Goal: Navigation & Orientation: Find specific page/section

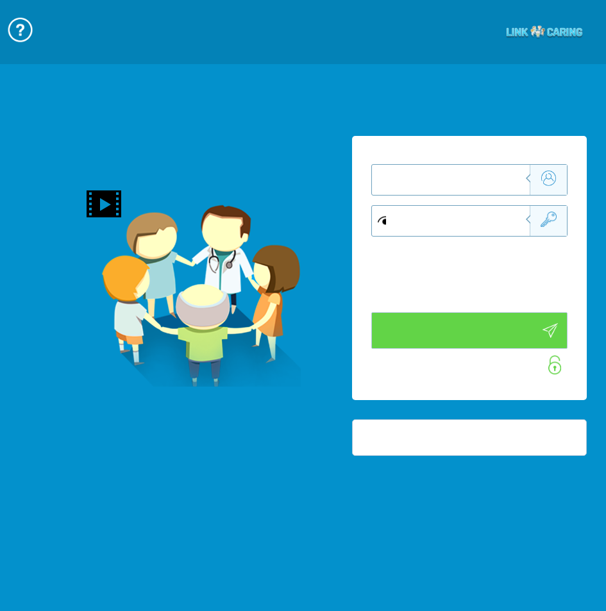
type input "התחבר עכשיו"
type input "עדיין לא? צור חשבון!"
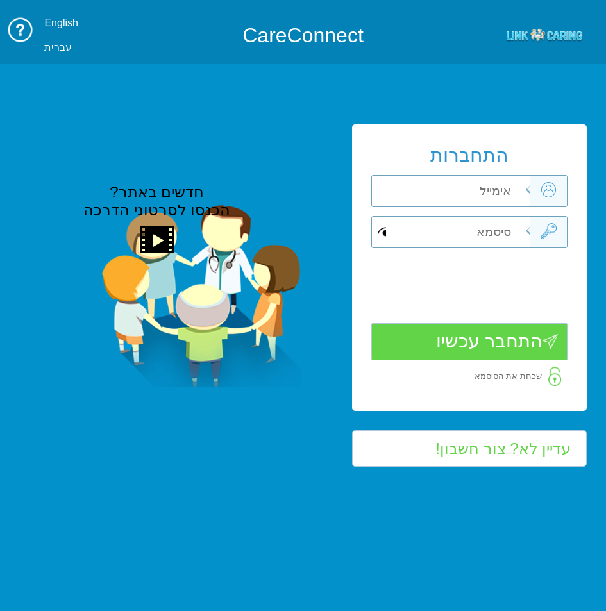
click at [522, 28] on img at bounding box center [544, 35] width 77 height 15
click at [551, 35] on img at bounding box center [544, 35] width 77 height 15
click at [547, 37] on img at bounding box center [544, 35] width 77 height 15
click at [529, 44] on td at bounding box center [545, 35] width 120 height 49
click at [528, 33] on img at bounding box center [544, 35] width 77 height 15
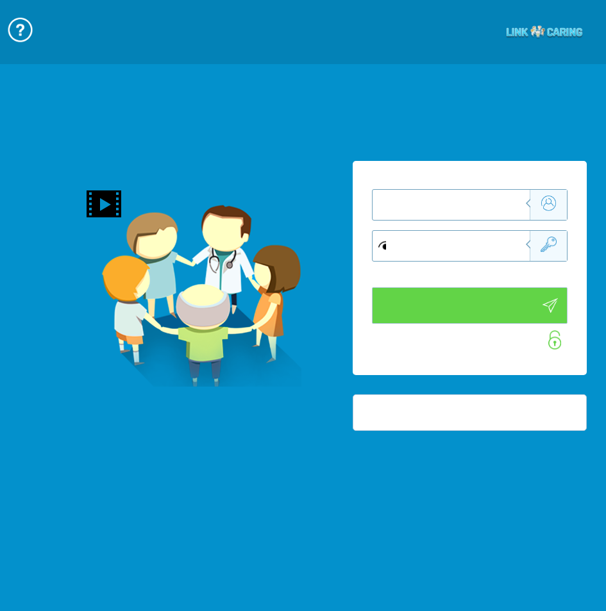
type input "התחבר עכשיו"
type input "עדיין לא? צור חשבון!"
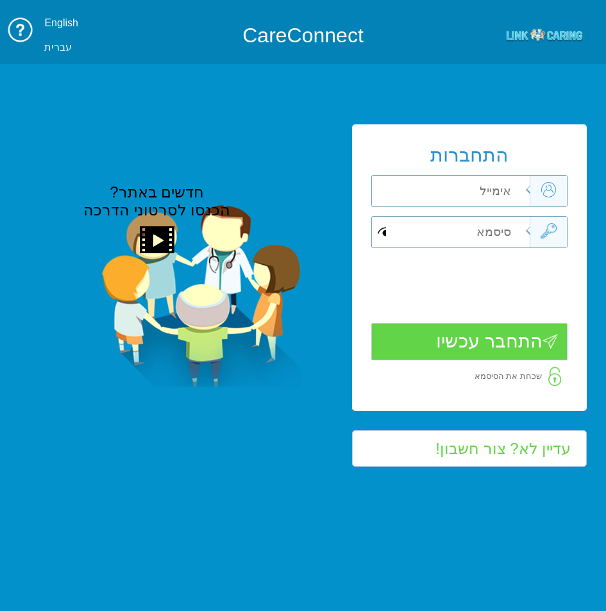
click at [562, 26] on td at bounding box center [545, 35] width 120 height 49
click at [553, 30] on img at bounding box center [544, 35] width 77 height 15
click at [253, 29] on h1 "CareConnect" at bounding box center [302, 35] width 359 height 19
